Goal: Task Accomplishment & Management: Manage account settings

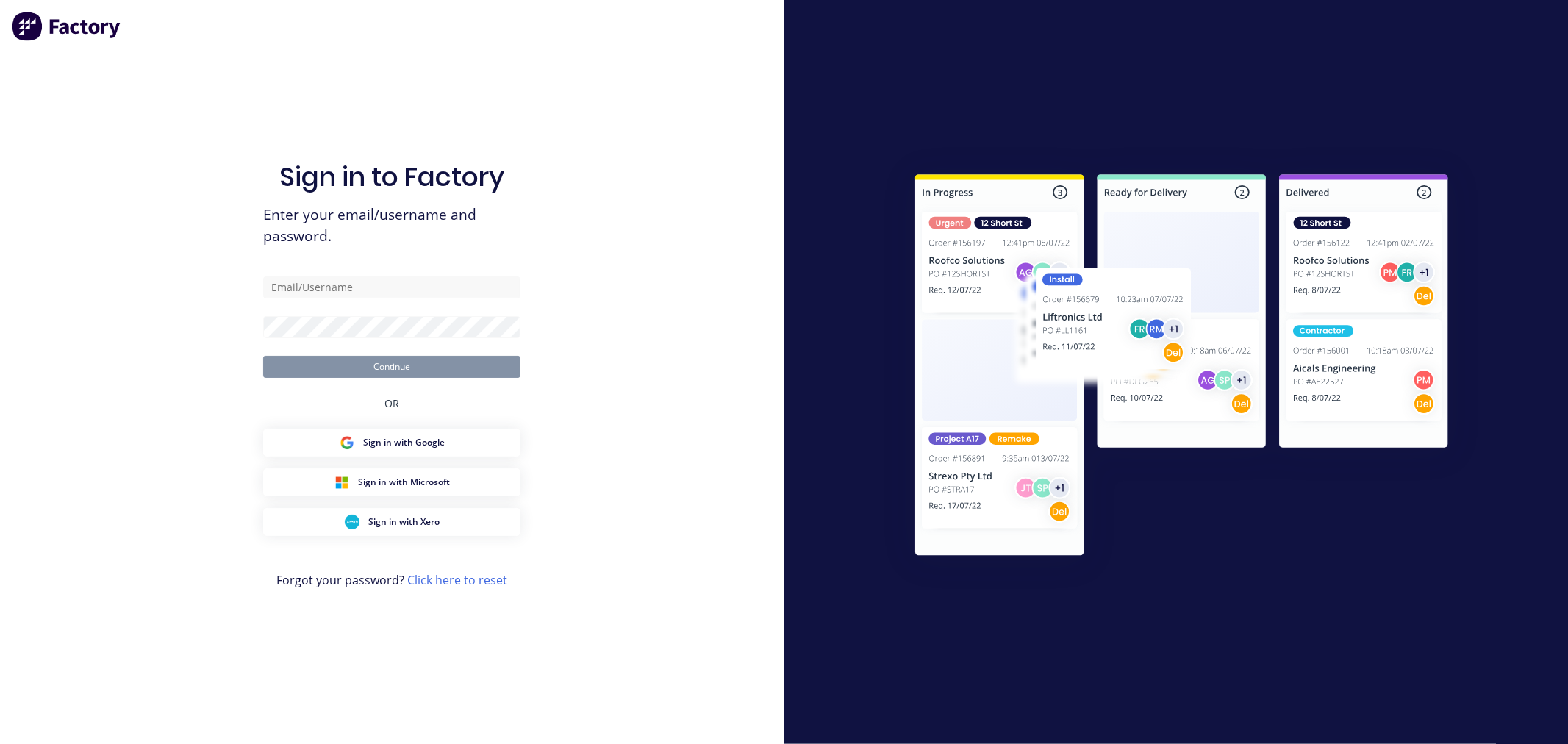
click at [379, 304] on form "Continue" at bounding box center [392, 327] width 257 height 101
click at [410, 314] on form "Continue" at bounding box center [392, 327] width 257 height 101
click at [357, 272] on div "Sign in to Factory Enter your email/username and password. Continue OR Sign in …" at bounding box center [392, 386] width 257 height 691
click at [344, 283] on input "text" at bounding box center [392, 287] width 257 height 22
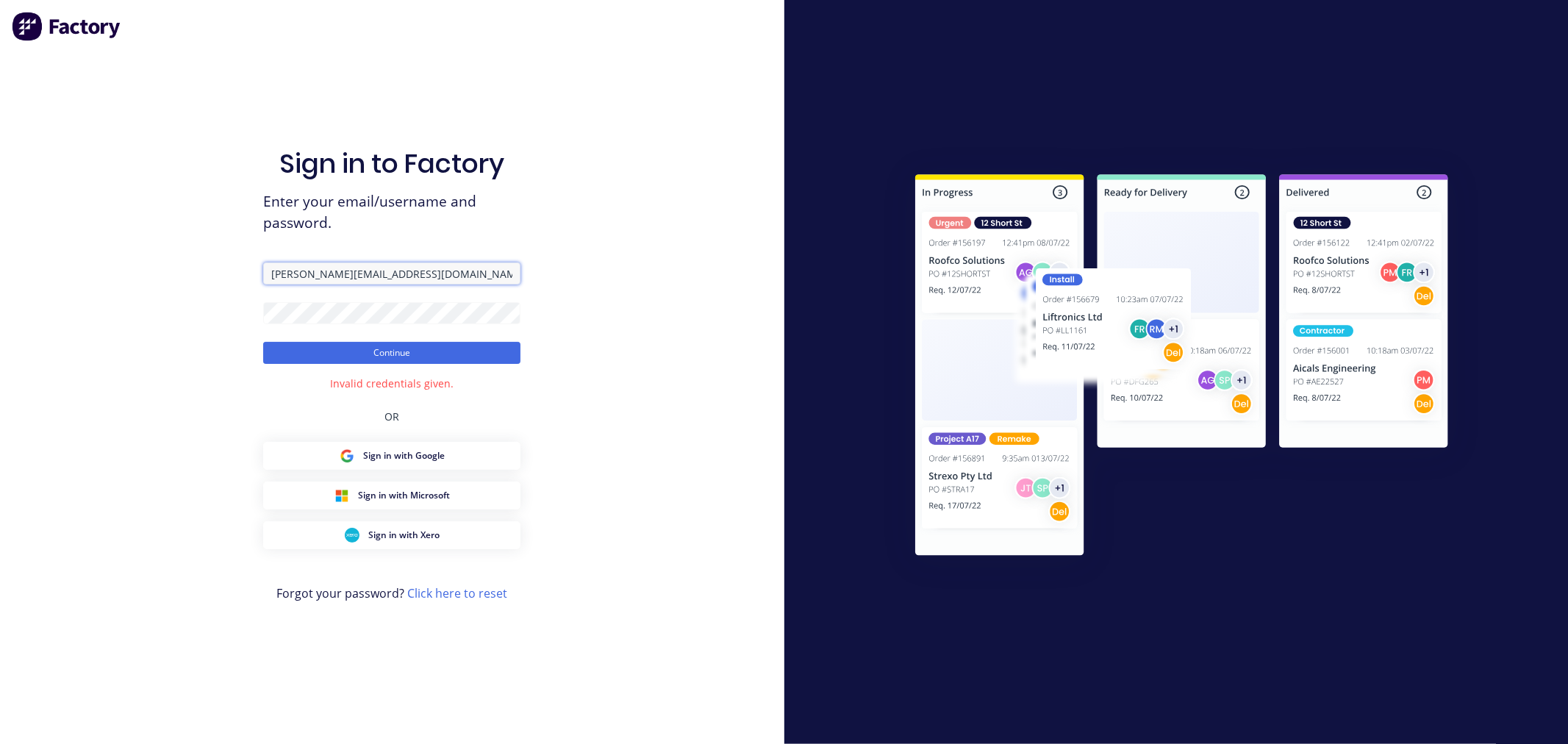
click at [307, 263] on input "[PERSON_NAME][EMAIL_ADDRESS][DOMAIN_NAME]" at bounding box center [392, 273] width 257 height 22
click at [263, 342] on button "Continue" at bounding box center [392, 352] width 257 height 22
click at [317, 268] on input "[PERSON_NAME][EMAIL_ADDRESS][DOMAIN_NAME]" at bounding box center [392, 273] width 257 height 22
click at [263, 342] on button "Continue" at bounding box center [392, 352] width 257 height 22
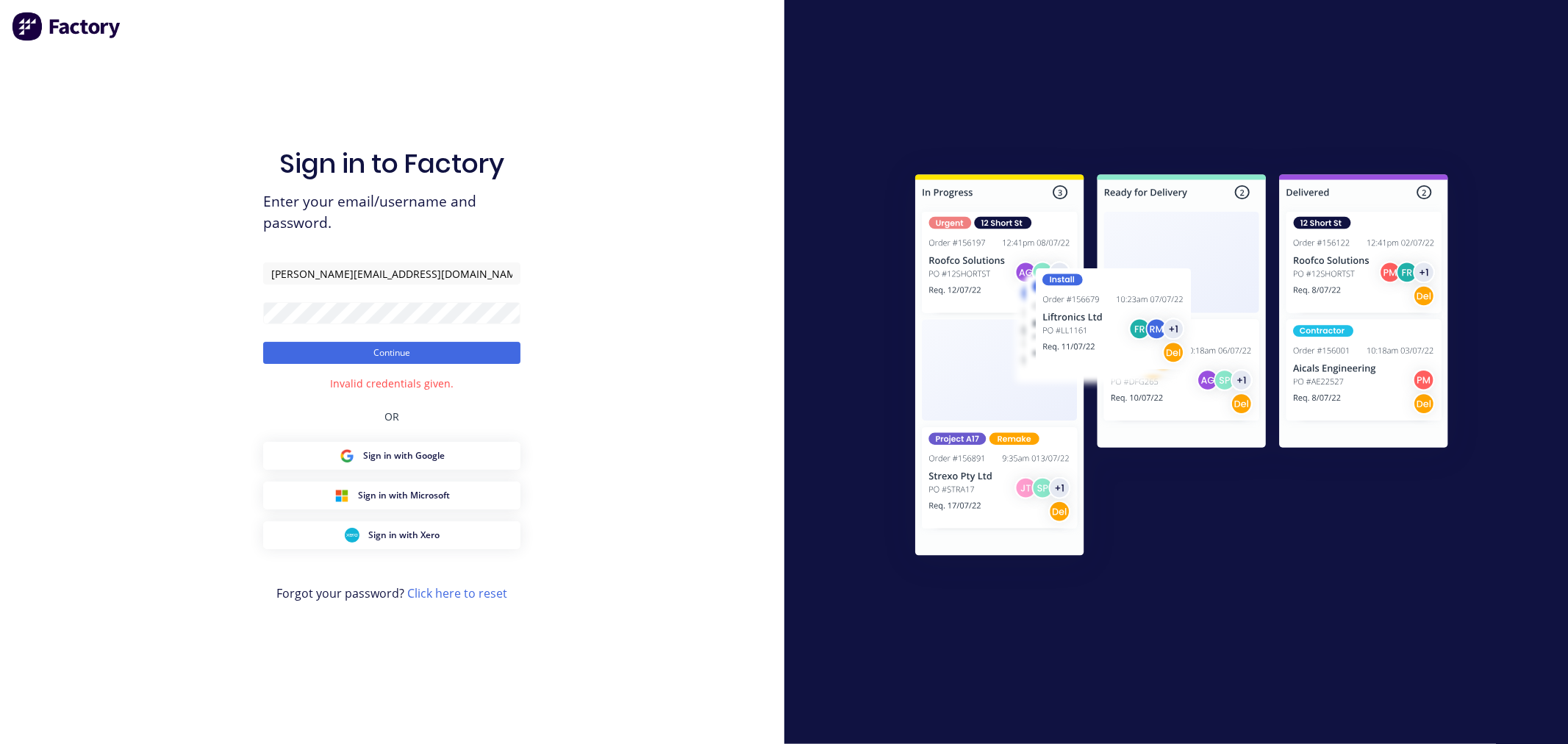
click at [368, 222] on span "Enter your email/username and password." at bounding box center [392, 212] width 257 height 43
click at [305, 274] on input "[PERSON_NAME][EMAIL_ADDRESS][DOMAIN_NAME]" at bounding box center [392, 273] width 257 height 22
type input "[PERSON_NAME][EMAIL_ADDRESS][DOMAIN_NAME]"
click at [263, 342] on button "Continue" at bounding box center [392, 352] width 257 height 22
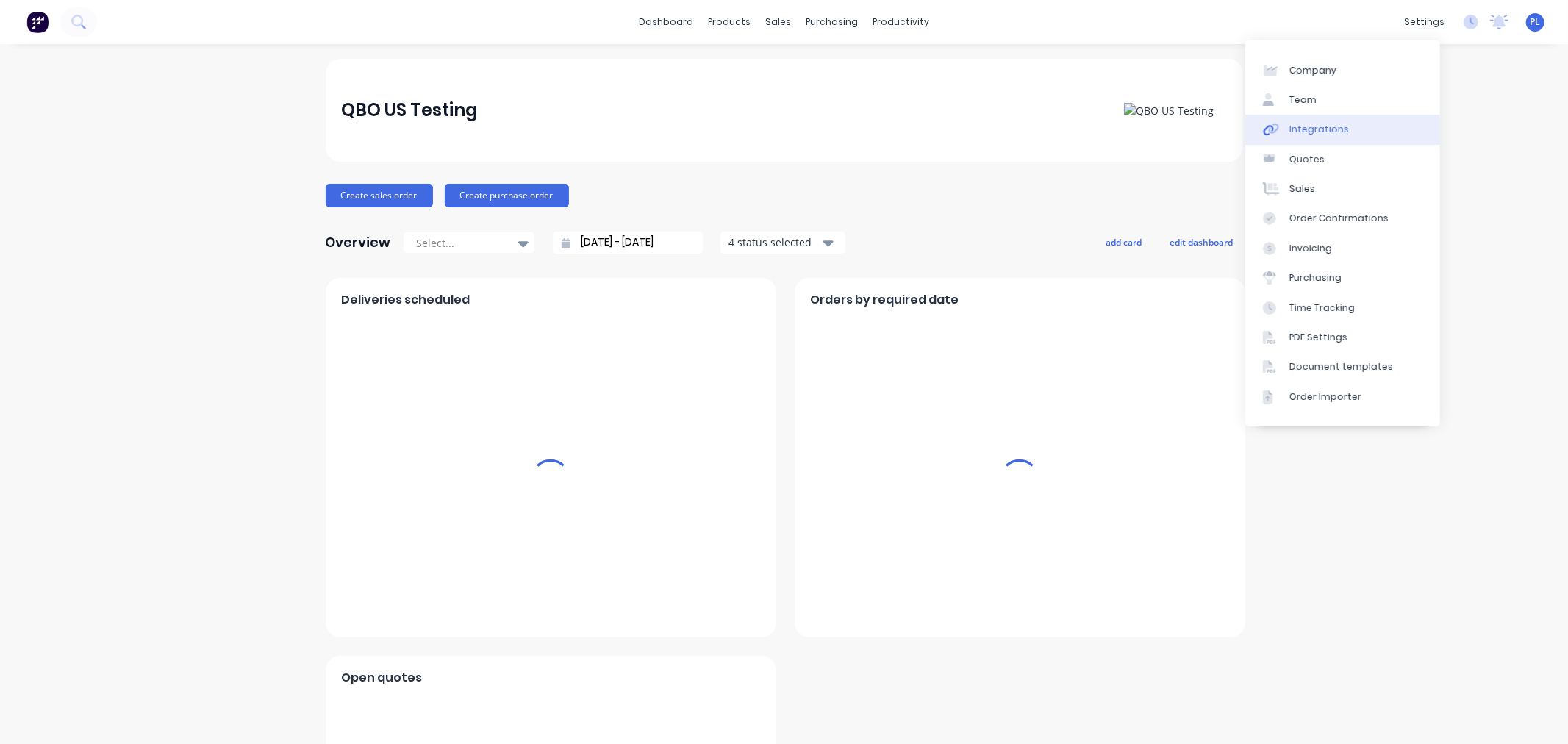
click at [1336, 119] on link "Integrations" at bounding box center [1342, 129] width 195 height 29
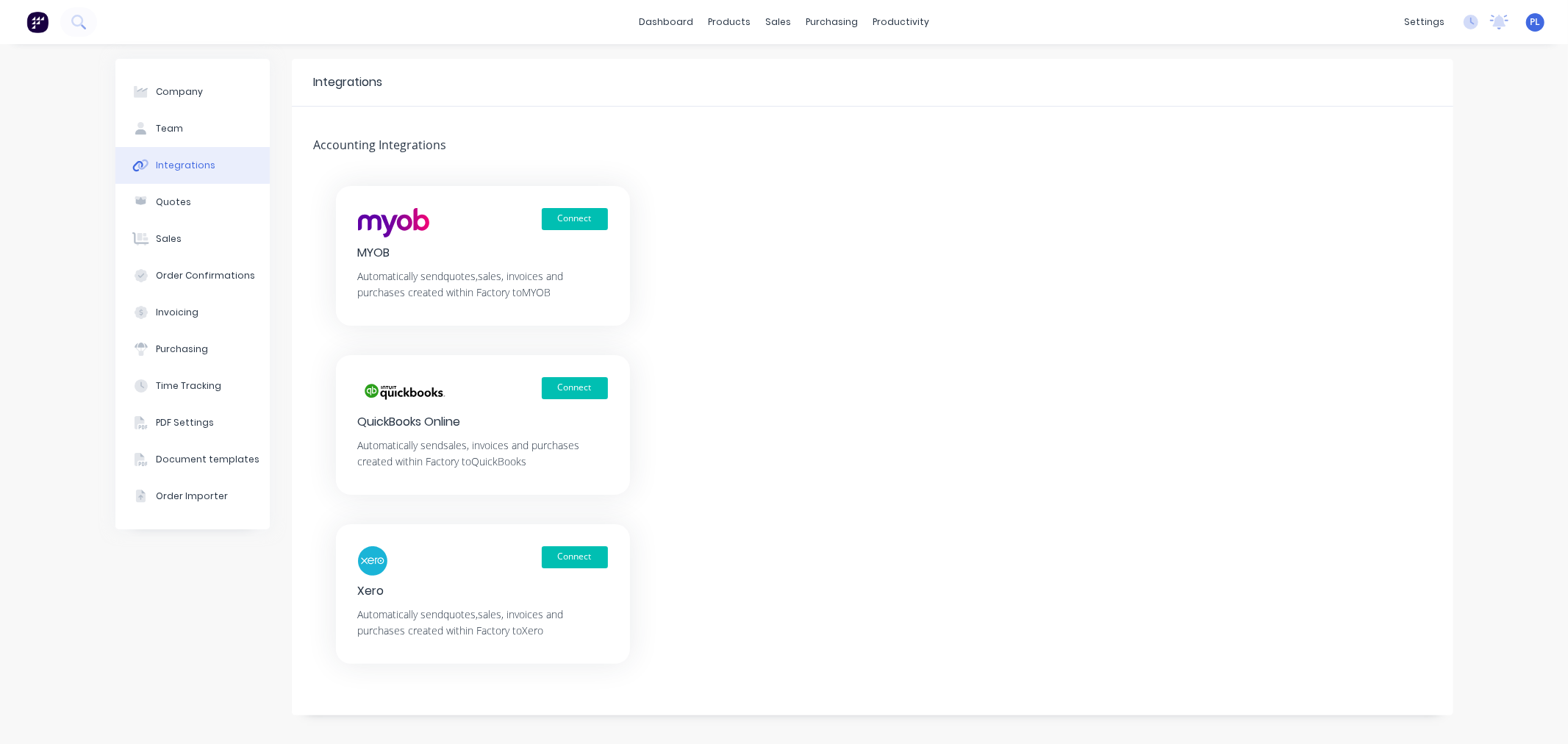
click at [548, 402] on div "Connect" at bounding box center [483, 392] width 250 height 29
click at [544, 398] on button "Connect" at bounding box center [575, 388] width 66 height 22
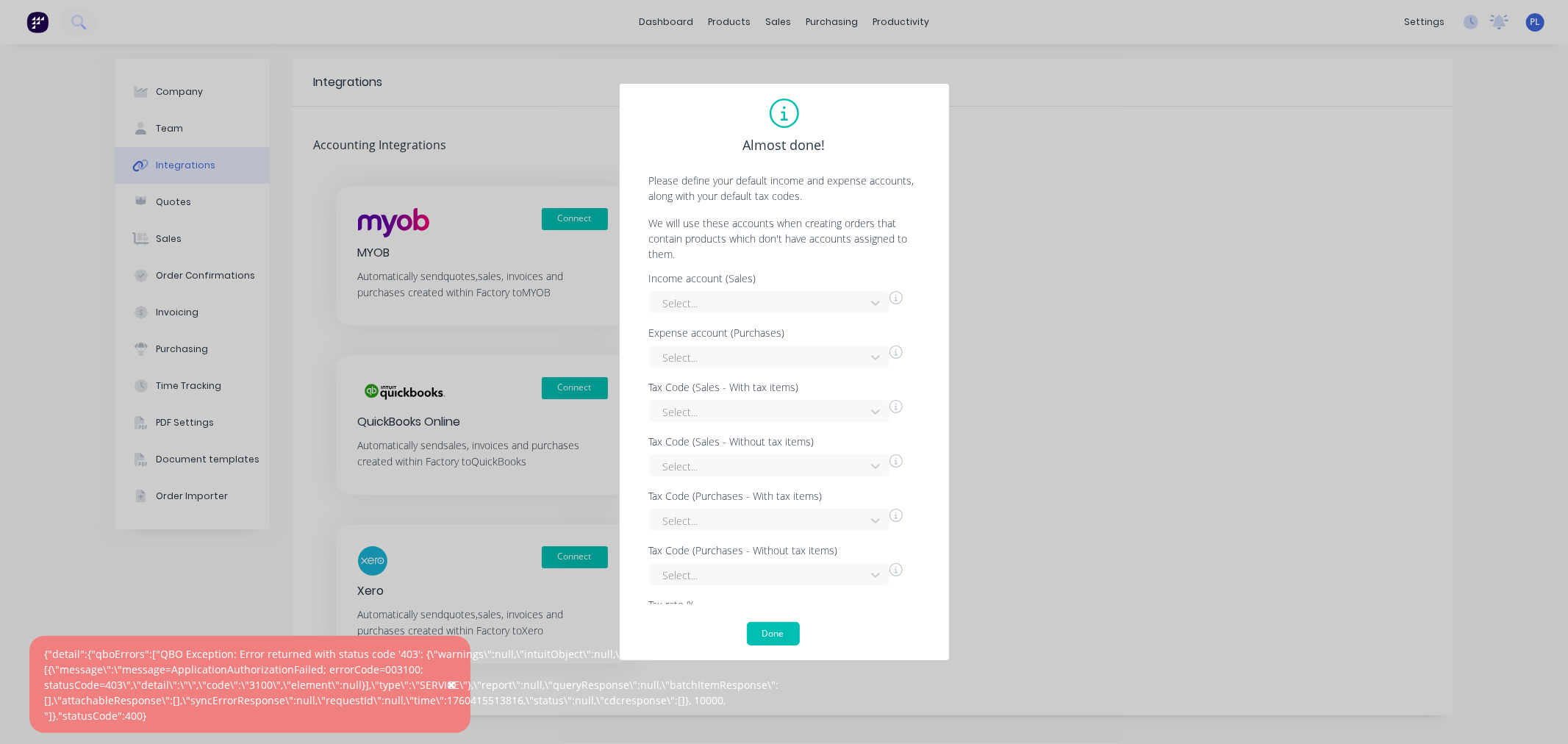
click at [267, 555] on div "Almost done! Please define your default income and expense accounts, along with…" at bounding box center [784, 372] width 1568 height 744
